Goal: Navigation & Orientation: Locate item on page

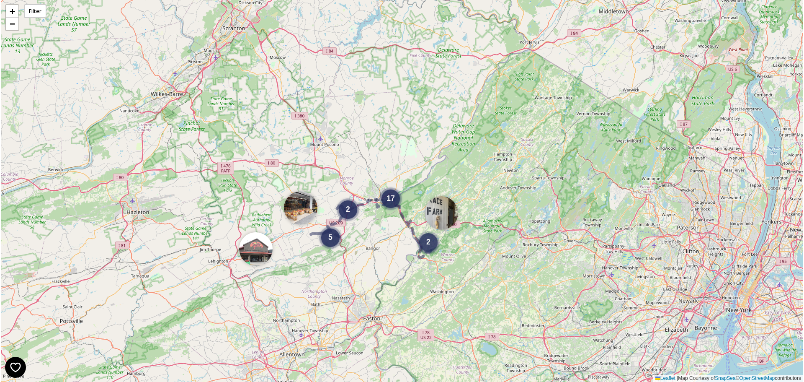
click at [431, 251] on div "2" at bounding box center [428, 242] width 18 height 18
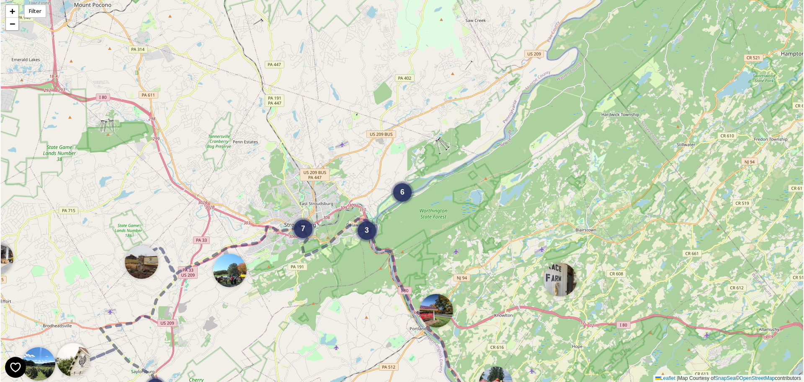
click at [491, 375] on img at bounding box center [496, 383] width 34 height 34
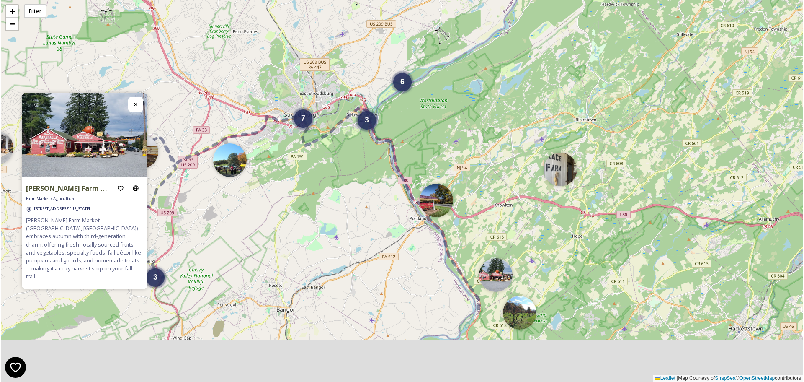
drag, startPoint x: 512, startPoint y: 346, endPoint x: 508, endPoint y: 200, distance: 146.3
click at [508, 200] on div "6 3 3 7 + − Leaflet | Map Courtesy of SnapSea © OpenStreetMap contributors" at bounding box center [402, 191] width 803 height 382
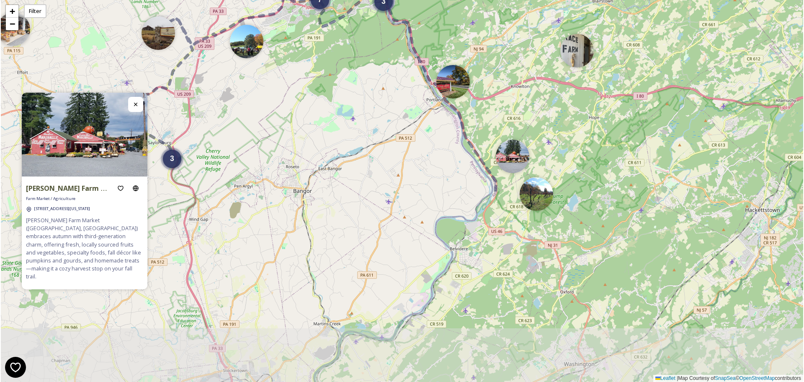
drag, startPoint x: 533, startPoint y: 367, endPoint x: 581, endPoint y: 115, distance: 256.8
click at [581, 115] on div "6 3 3 7 + − Leaflet | Map Courtesy of SnapSea © OpenStreetMap contributors" at bounding box center [402, 191] width 803 height 382
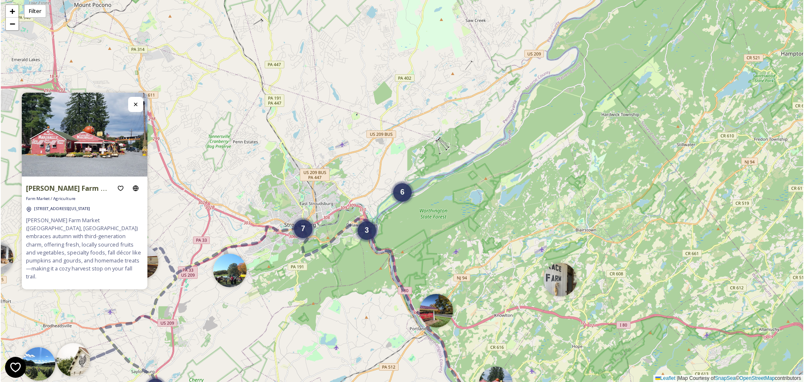
click at [497, 375] on img at bounding box center [496, 383] width 34 height 34
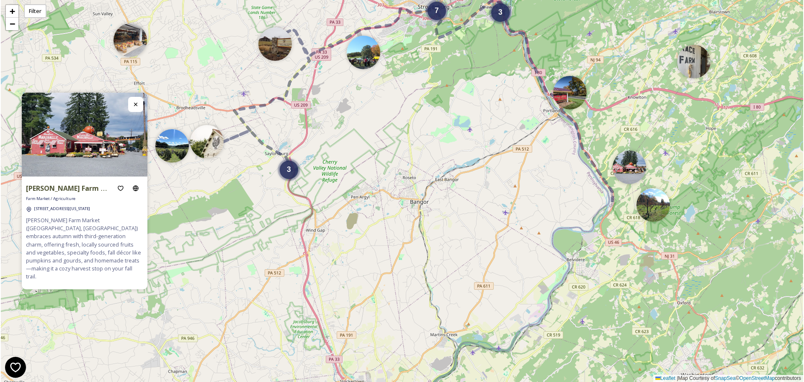
drag, startPoint x: 482, startPoint y: 316, endPoint x: 618, endPoint y: 136, distance: 225.8
click at [618, 136] on div "6 3 3 7 + − Leaflet | Map Courtesy of SnapSea © OpenStreetMap contributors" at bounding box center [402, 191] width 803 height 382
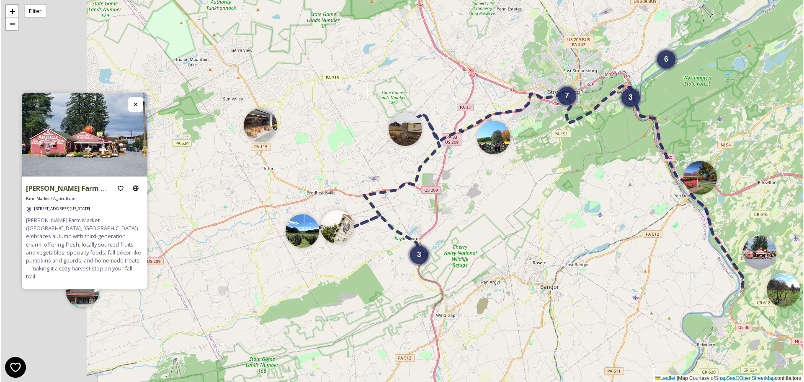
drag, startPoint x: 366, startPoint y: 268, endPoint x: 631, endPoint y: 133, distance: 297.5
click at [631, 133] on div "6 3 3 7 + − Leaflet | Map Courtesy of SnapSea © OpenStreetMap contributors" at bounding box center [402, 191] width 803 height 382
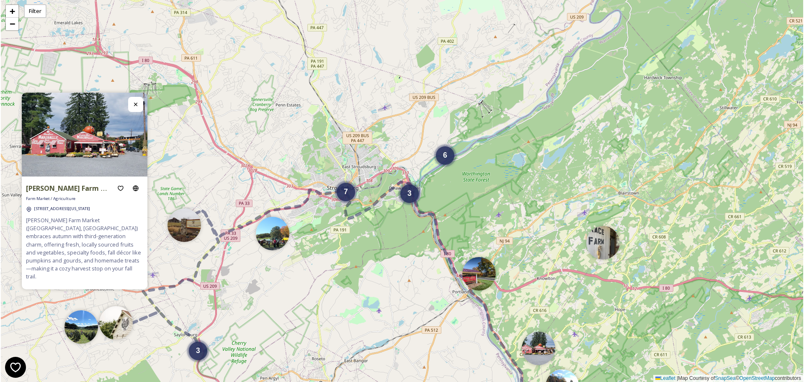
drag, startPoint x: 254, startPoint y: 312, endPoint x: 369, endPoint y: 198, distance: 161.4
click at [369, 198] on div "6 3 3 7 + − Leaflet | Map Courtesy of SnapSea © OpenStreetMap contributors" at bounding box center [402, 191] width 803 height 382
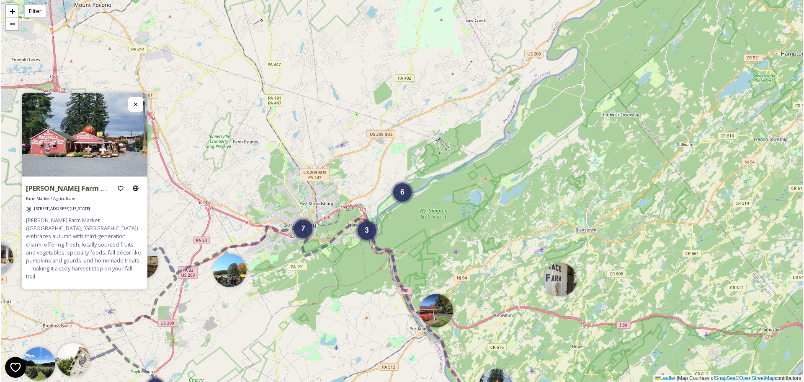
click at [133, 112] on div at bounding box center [135, 104] width 15 height 15
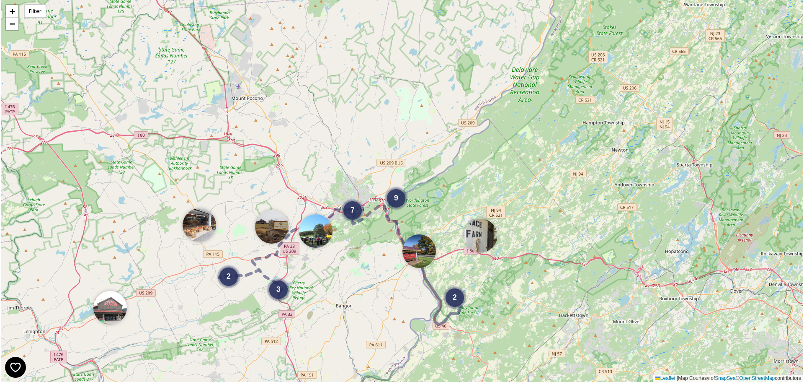
click at [465, 309] on div "2 3 2 7 9 + − Leaflet | Map Courtesy of SnapSea © OpenStreetMap contributors" at bounding box center [402, 191] width 803 height 382
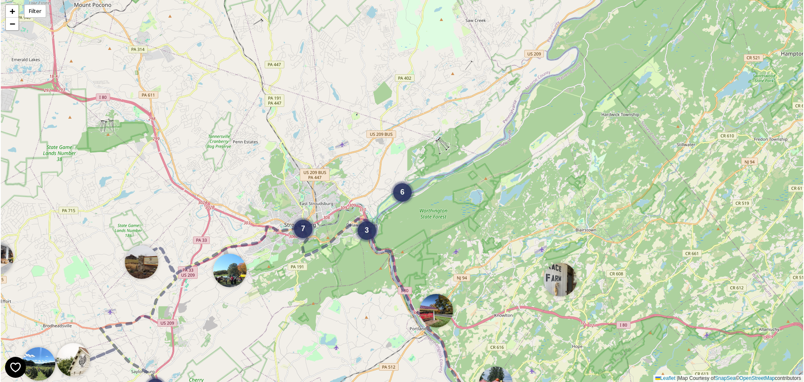
click at [499, 377] on img at bounding box center [496, 383] width 34 height 34
